Goal: Task Accomplishment & Management: Complete application form

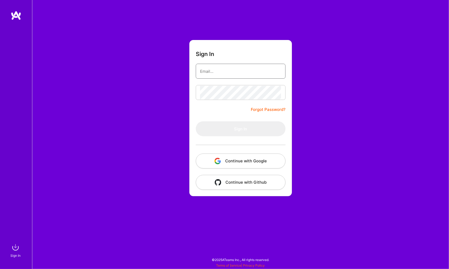
type input "[EMAIL_ADDRESS][DOMAIN_NAME]"
click at [241, 129] on button "Sign In" at bounding box center [241, 128] width 90 height 15
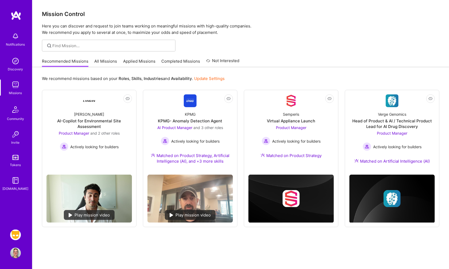
click at [12, 234] on img at bounding box center [15, 235] width 11 height 11
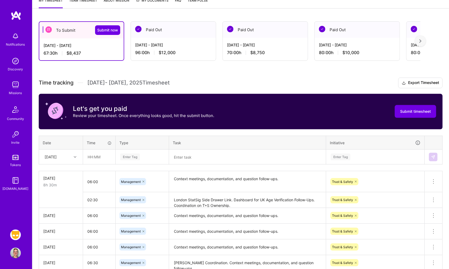
scroll to position [78, 0]
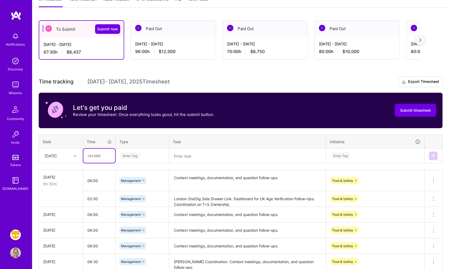
click at [97, 154] on input "text" at bounding box center [99, 156] width 32 height 14
type input "06:00"
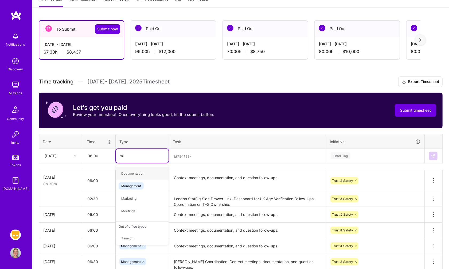
type input "mana"
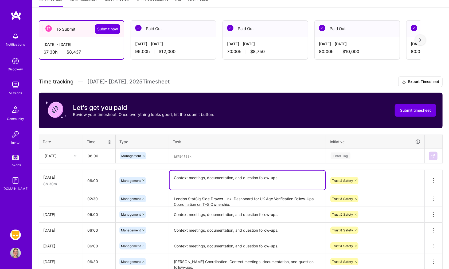
click at [287, 184] on textarea "Context meetings, documentation, and question follow-ups." at bounding box center [248, 180] width 156 height 19
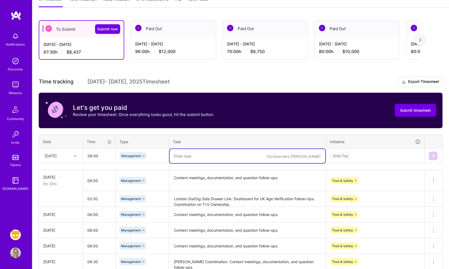
click at [242, 153] on textarea at bounding box center [248, 156] width 156 height 14
paste textarea "Context meetings, documentation, and question follow-ups."
type textarea "Crescendo Testing. Context meetings, documentation, and question follow-ups."
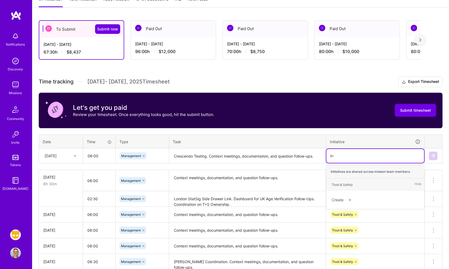
type input "trust"
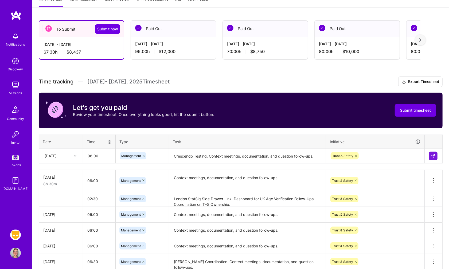
click at [287, 145] on th "Task" at bounding box center [247, 142] width 157 height 14
click at [436, 154] on button at bounding box center [433, 156] width 9 height 9
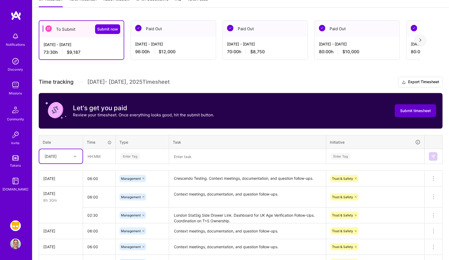
click at [422, 109] on span "Submit timesheet" at bounding box center [415, 110] width 31 height 5
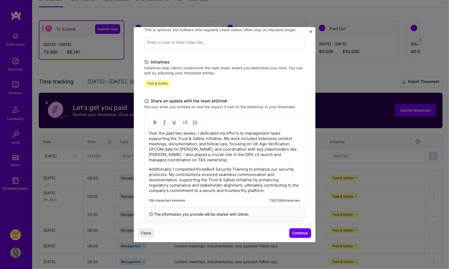
scroll to position [96, 0]
click at [297, 234] on span "Continue" at bounding box center [299, 233] width 15 height 5
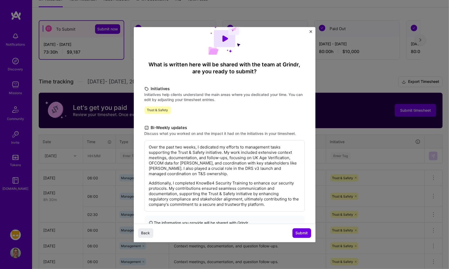
scroll to position [16, 0]
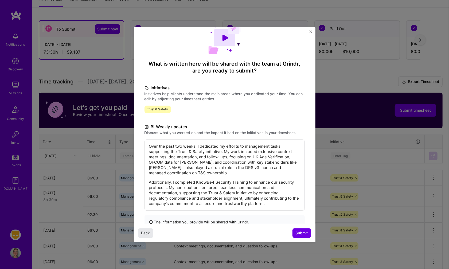
click at [146, 232] on span "Back" at bounding box center [145, 233] width 9 height 5
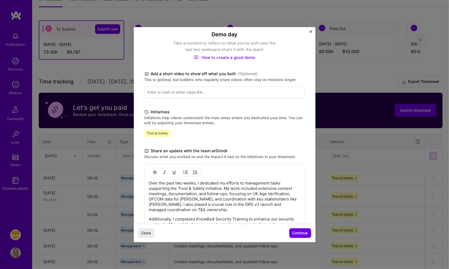
scroll to position [48, 0]
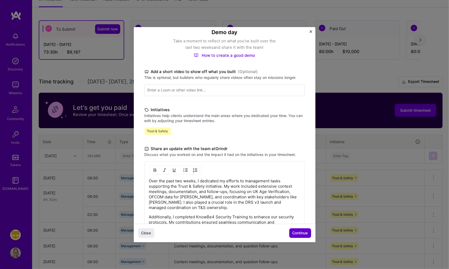
click at [294, 232] on span "Continue" at bounding box center [299, 233] width 15 height 5
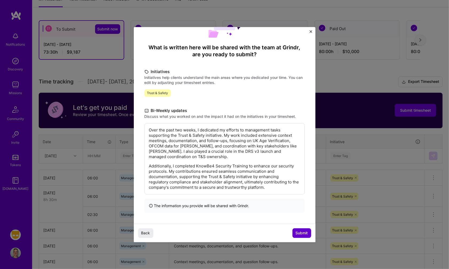
scroll to position [32, 0]
drag, startPoint x: 197, startPoint y: 153, endPoint x: 184, endPoint y: 153, distance: 13.4
click at [184, 153] on p "Over the past two weeks, I dedicated my efforts to management tasks supporting …" at bounding box center [224, 144] width 151 height 32
click at [297, 233] on span "Submit" at bounding box center [302, 233] width 12 height 5
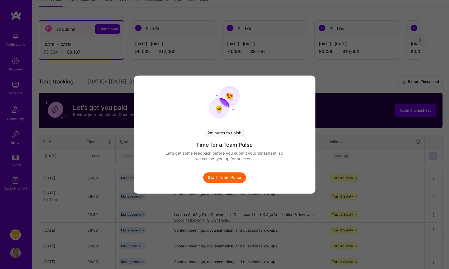
click at [234, 181] on button "Start Team Pulse" at bounding box center [224, 177] width 43 height 11
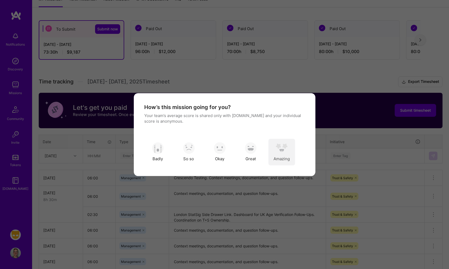
click at [277, 143] on img "modal" at bounding box center [282, 149] width 12 height 12
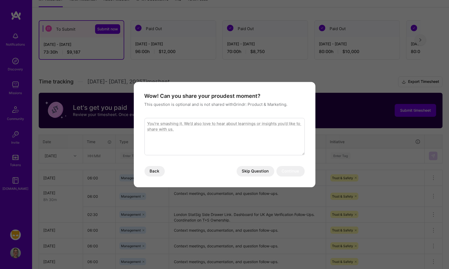
click at [258, 171] on button "Skip Question" at bounding box center [256, 171] width 38 height 11
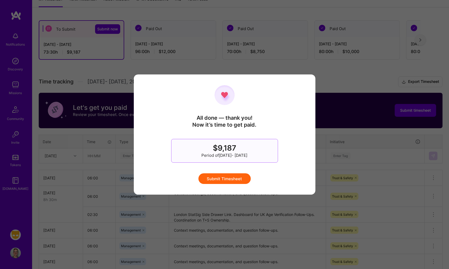
click at [233, 178] on button "Submit Timesheet" at bounding box center [224, 179] width 52 height 11
